Goal: Information Seeking & Learning: Learn about a topic

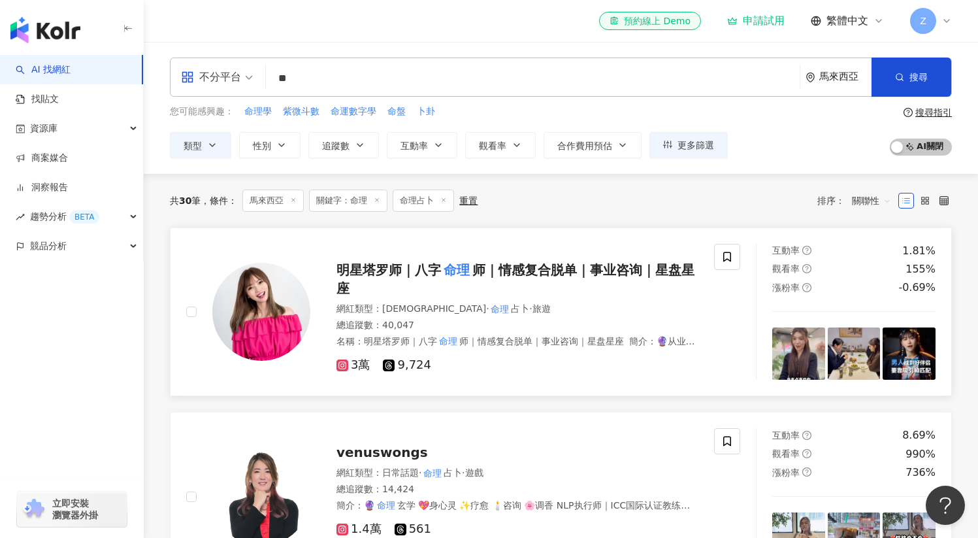
click at [479, 300] on div "明星塔罗师｜八字 命理 师｜情感复合脱单｜事业咨询｜星盘星座 網紅類型 ： LGBT · 命理 占卜 · 旅遊 總追蹤數 ： 40,047 名稱 ： 明星塔罗…" at bounding box center [504, 311] width 388 height 122
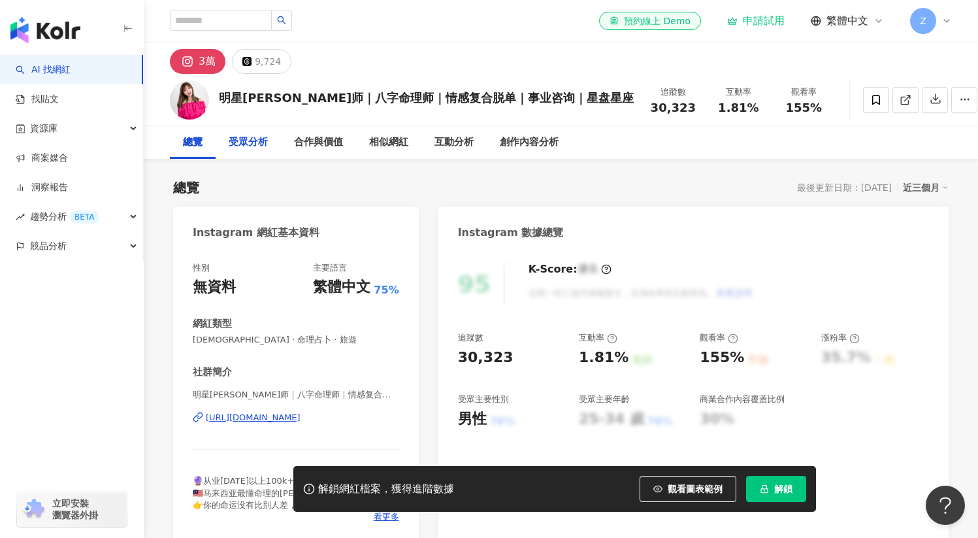
click at [265, 135] on div "受眾分析" at bounding box center [248, 143] width 39 height 16
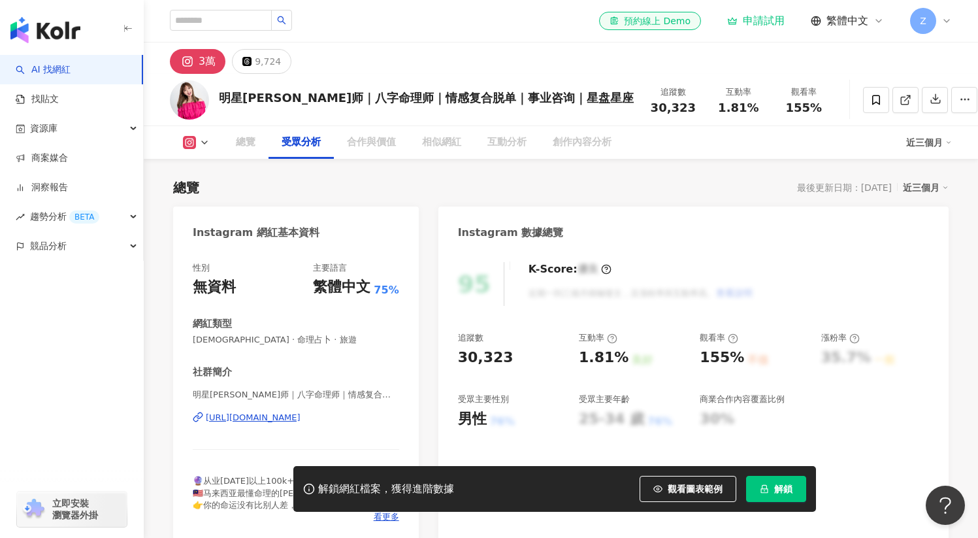
scroll to position [1116, 0]
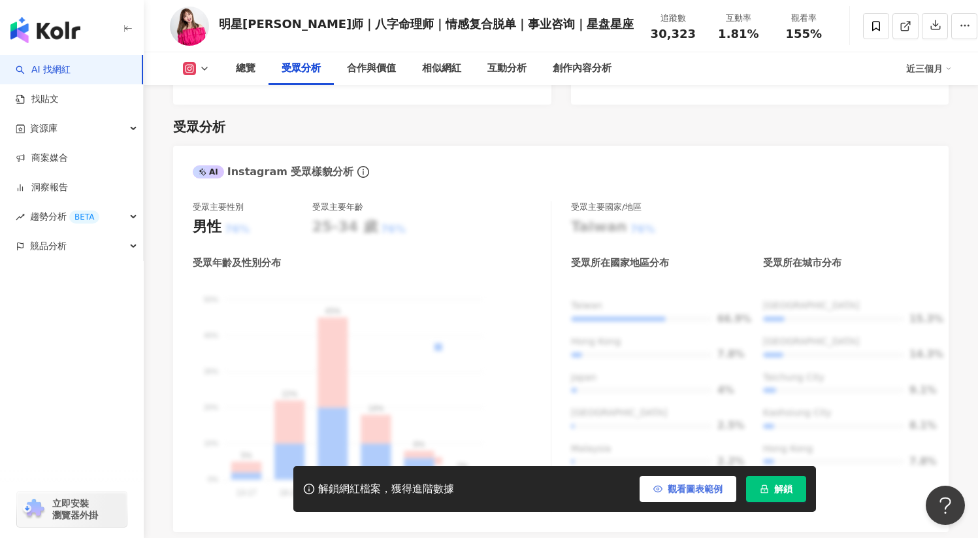
click at [693, 491] on span "觀看圖表範例" at bounding box center [695, 488] width 55 height 10
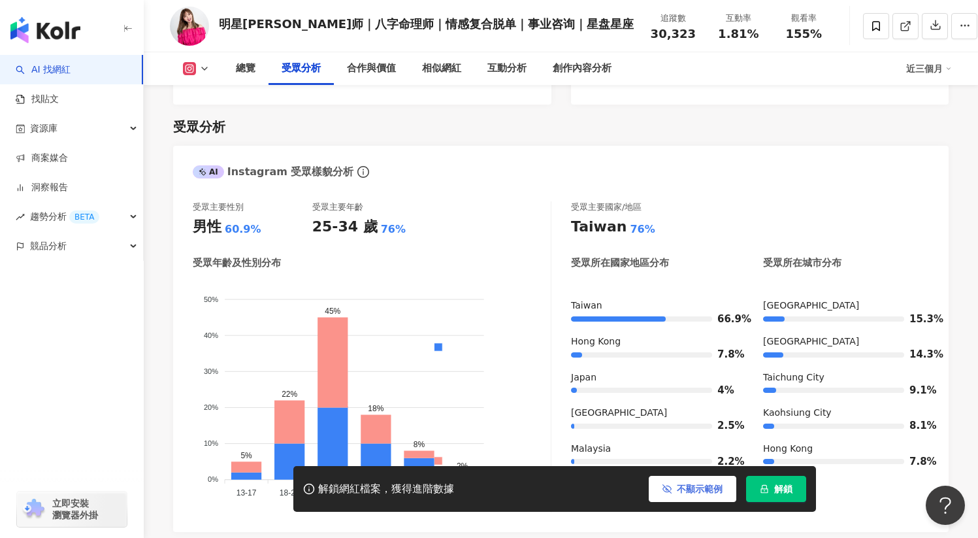
click at [684, 487] on span "不顯示範例" at bounding box center [700, 488] width 46 height 10
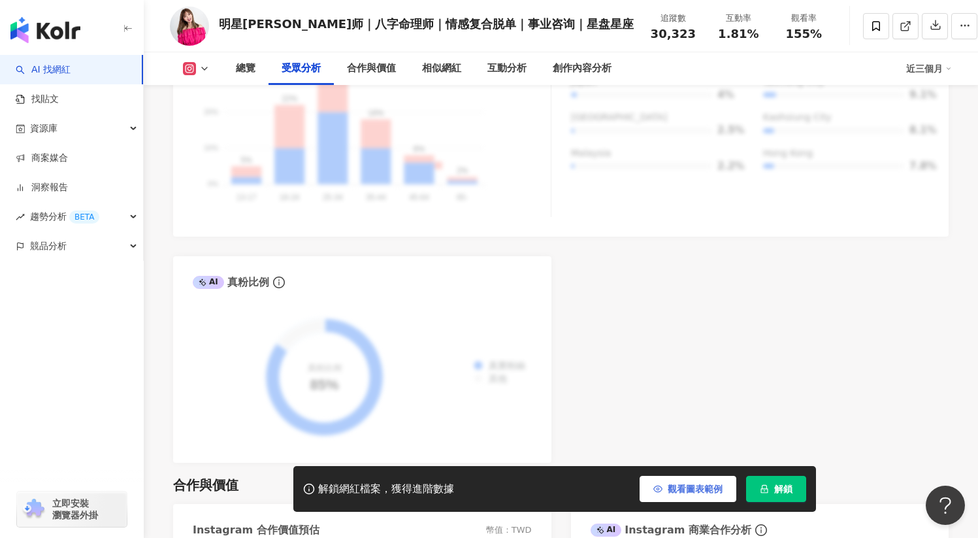
scroll to position [1413, 0]
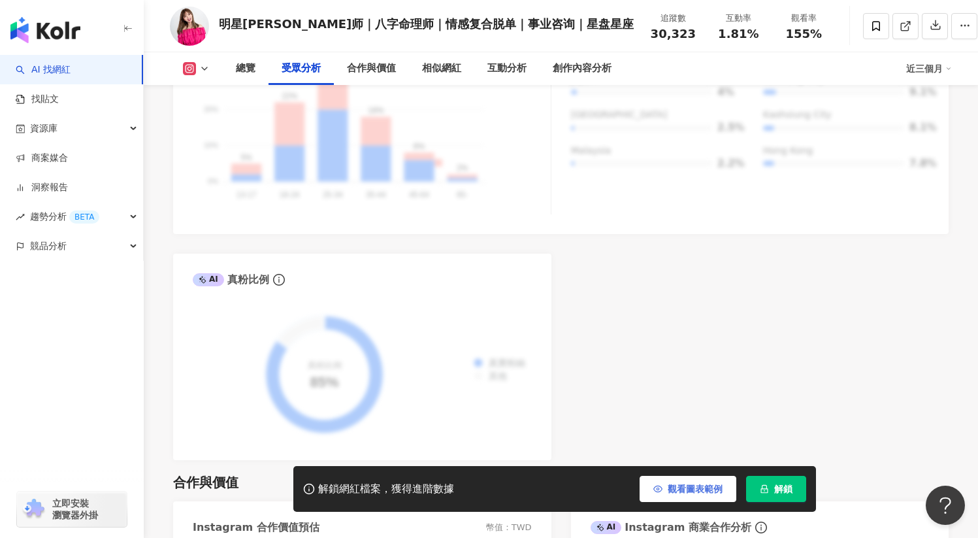
click at [685, 488] on span "觀看圖表範例" at bounding box center [695, 488] width 55 height 10
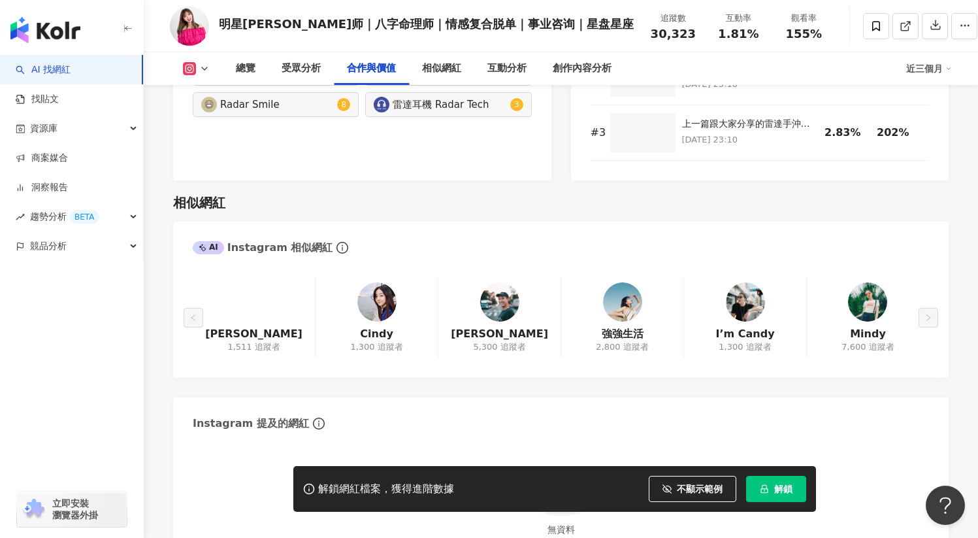
scroll to position [1786, 0]
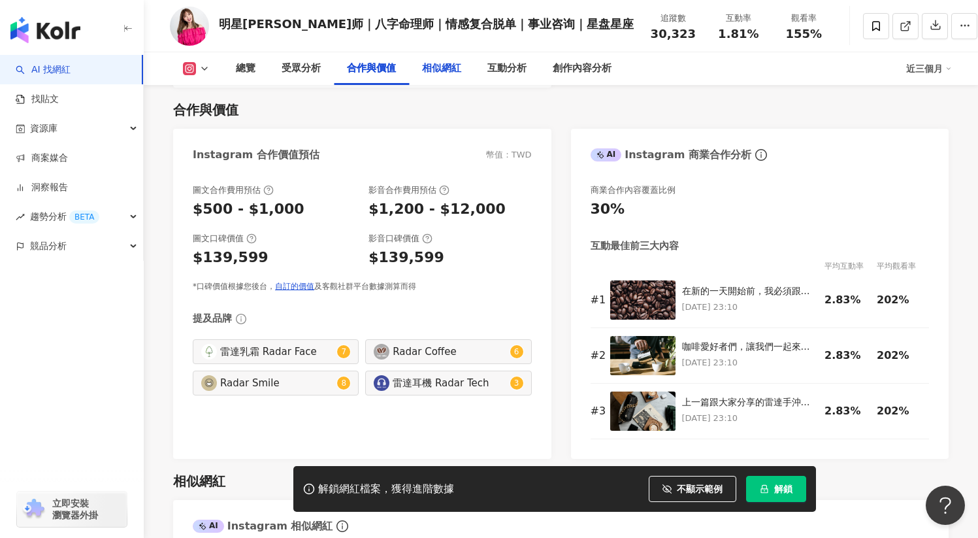
click at [446, 60] on div "相似網紅" at bounding box center [441, 68] width 65 height 33
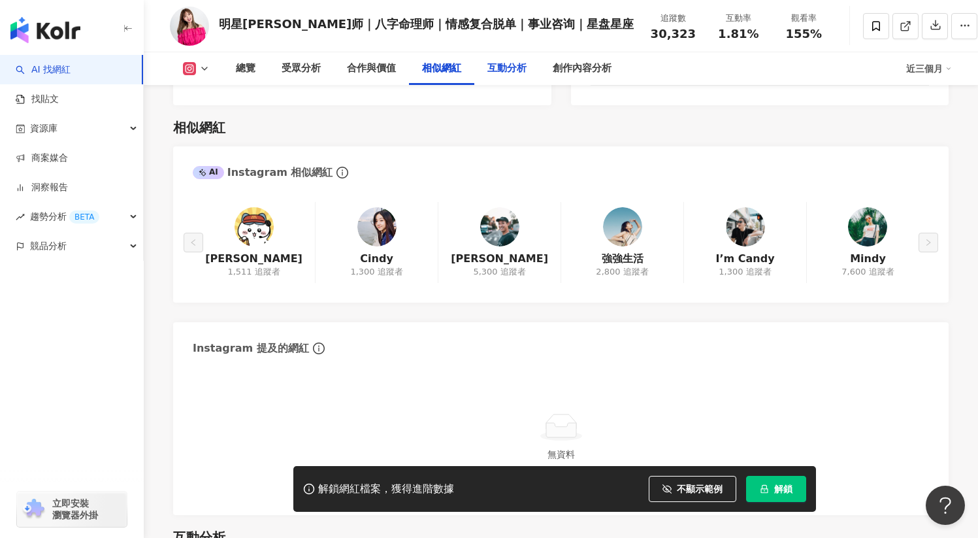
click at [494, 71] on div "互動分析" at bounding box center [506, 69] width 39 height 16
